Goal: Task Accomplishment & Management: Manage account settings

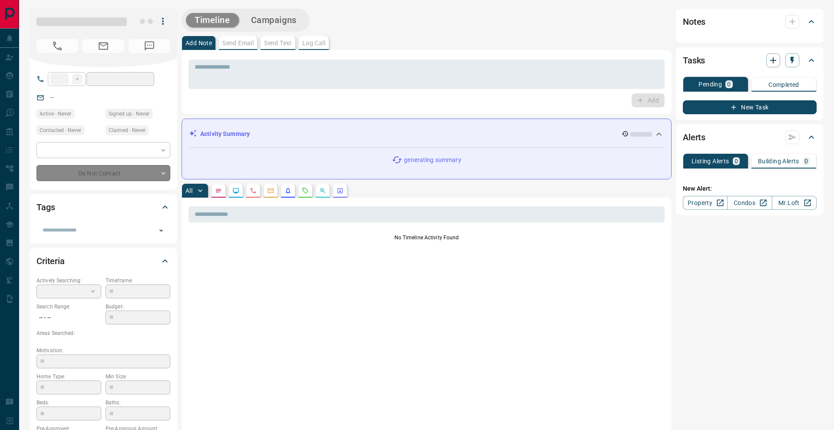
type input "**"
type input "**********"
type input "*"
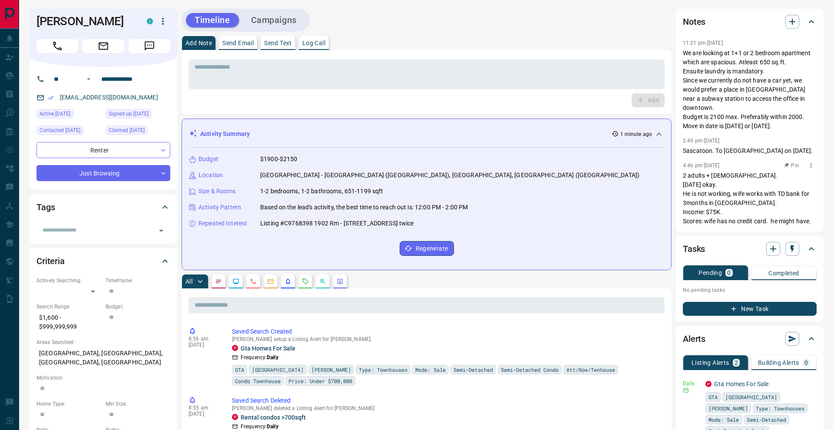
scroll to position [183, 0]
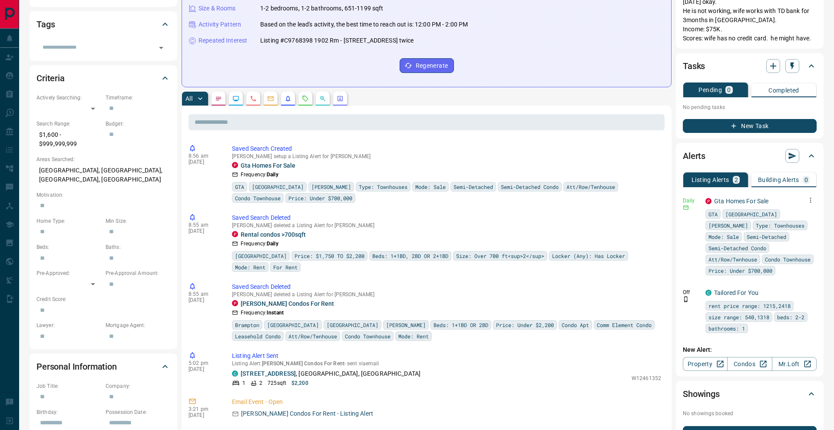
click at [810, 196] on icon "button" at bounding box center [810, 200] width 8 height 8
click at [803, 205] on li "Send" at bounding box center [797, 208] width 38 height 14
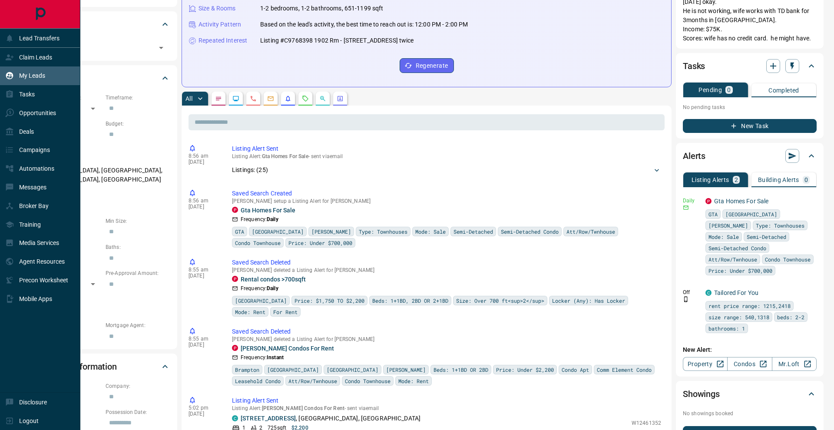
click at [16, 75] on div "My Leads" at bounding box center [25, 76] width 40 height 14
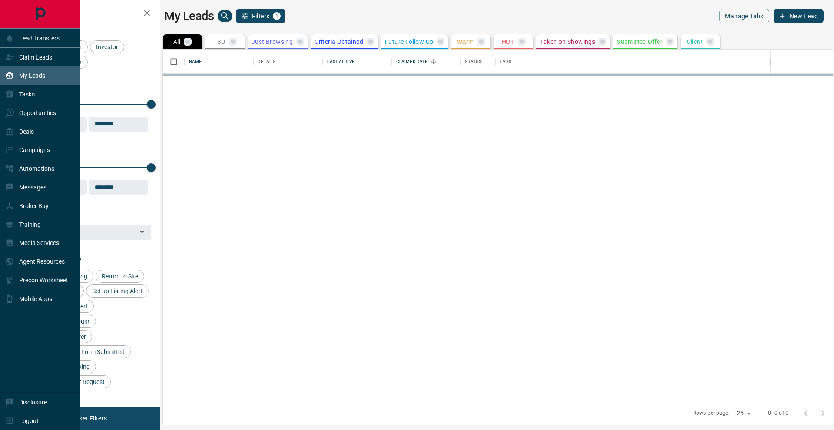
scroll to position [0, 0]
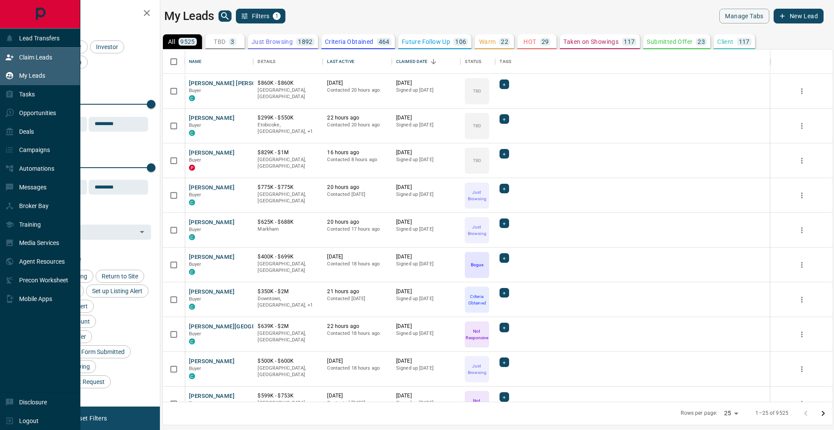
click at [12, 57] on icon at bounding box center [10, 57] width 8 height 6
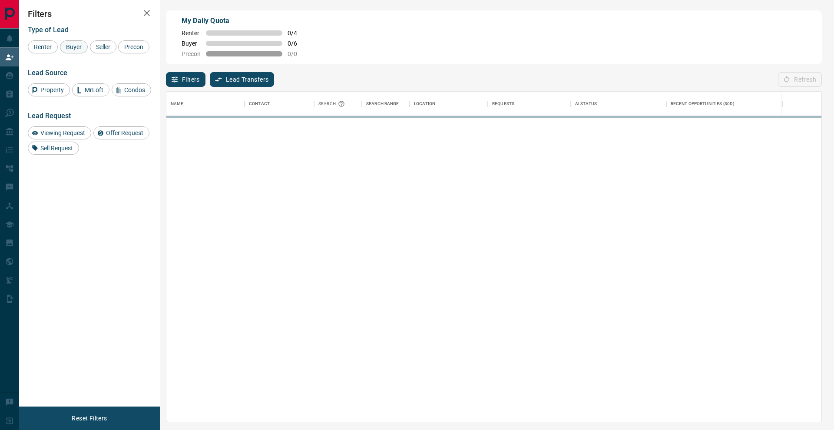
scroll to position [0, 0]
click at [80, 50] on div "Buyer" at bounding box center [74, 46] width 28 height 13
drag, startPoint x: 110, startPoint y: 47, endPoint x: 74, endPoint y: 51, distance: 36.3
click at [110, 47] on span "Seller" at bounding box center [103, 46] width 20 height 7
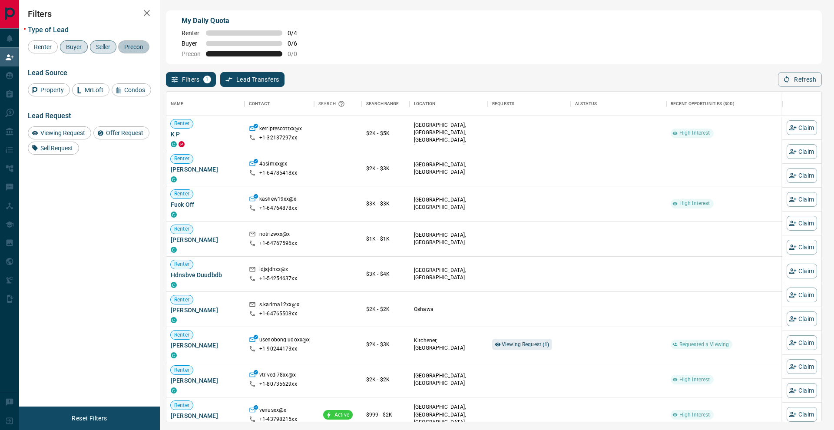
drag, startPoint x: 48, startPoint y: 58, endPoint x: 135, endPoint y: 27, distance: 92.0
click at [121, 50] on span "Precon" at bounding box center [133, 46] width 25 height 7
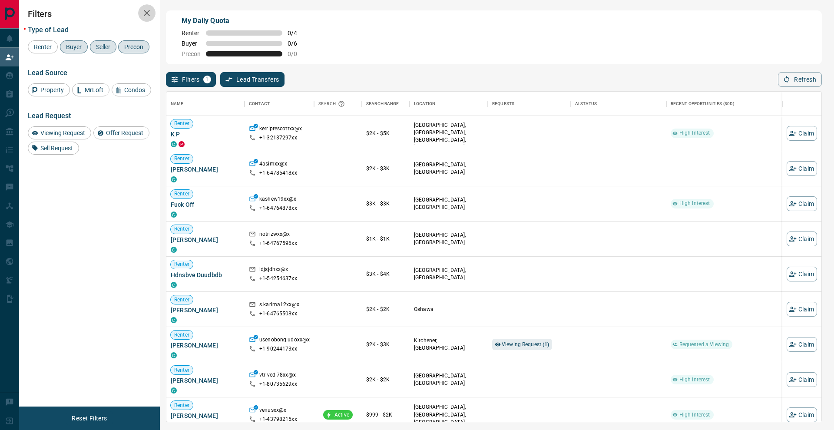
click at [151, 14] on icon "button" at bounding box center [147, 13] width 10 height 10
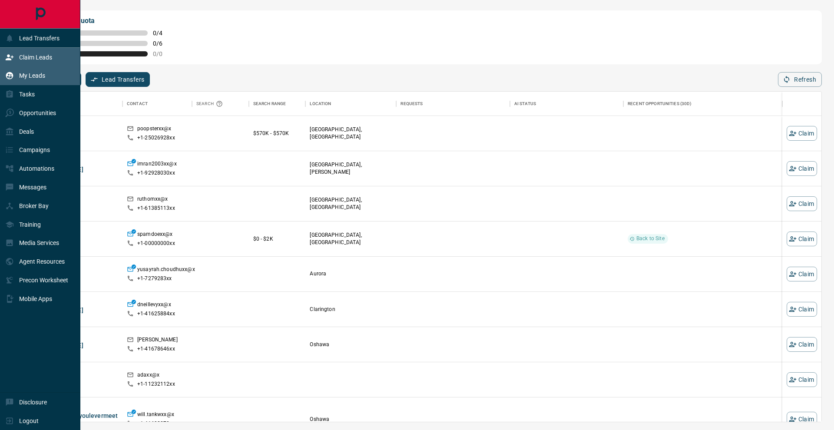
click at [11, 73] on icon at bounding box center [9, 75] width 7 height 7
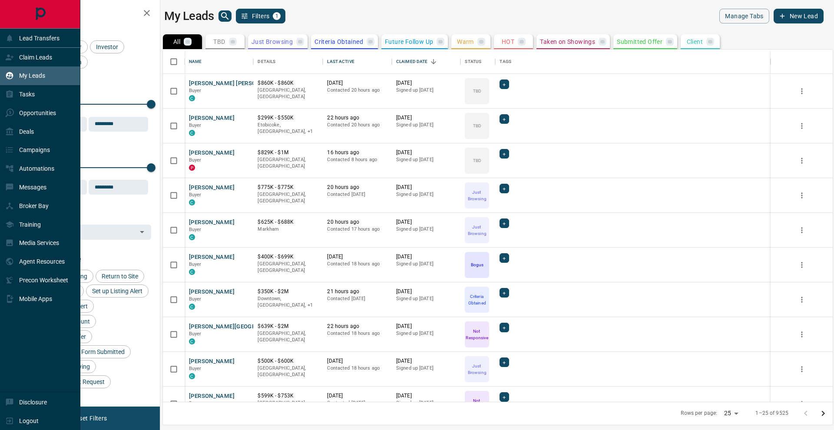
scroll to position [352, 670]
